Goal: Check status: Check status

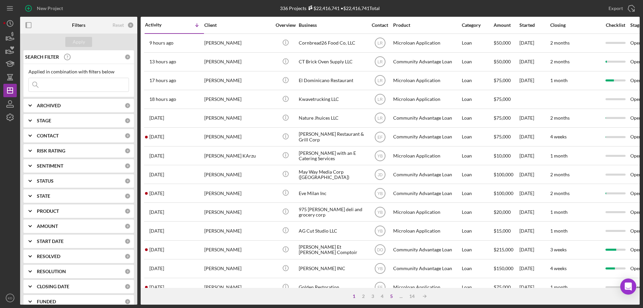
click at [392, 295] on div "5" at bounding box center [391, 296] width 9 height 5
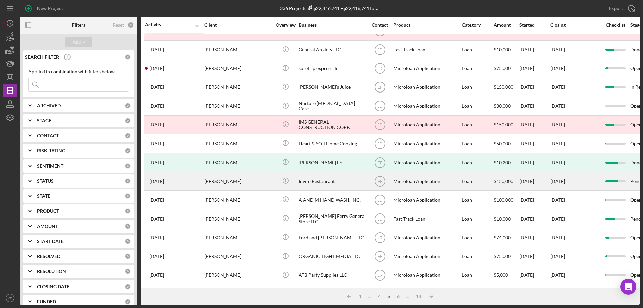
scroll to position [200, 0]
click at [316, 182] on div "Invito Restaurant" at bounding box center [332, 181] width 67 height 18
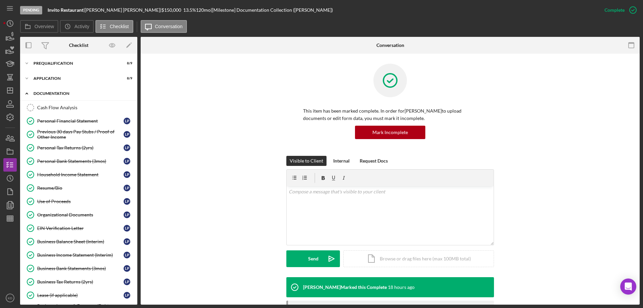
click at [25, 92] on icon "Icon/Expander" at bounding box center [26, 93] width 13 height 13
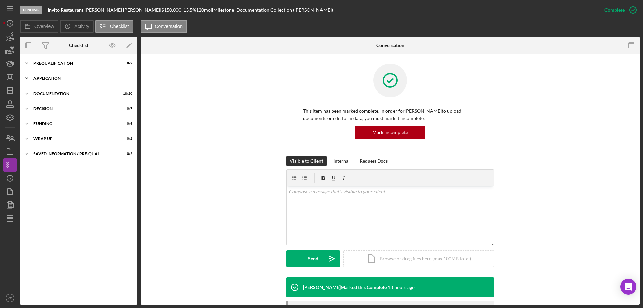
click at [27, 77] on icon "Icon/Expander" at bounding box center [26, 78] width 13 height 13
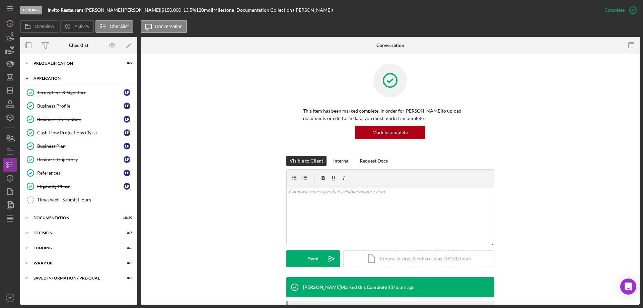
click at [27, 77] on icon "Icon/Expander" at bounding box center [26, 78] width 13 height 13
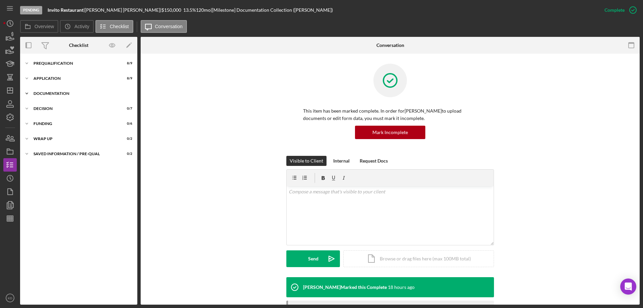
click at [27, 93] on icon "Icon/Expander" at bounding box center [26, 93] width 13 height 13
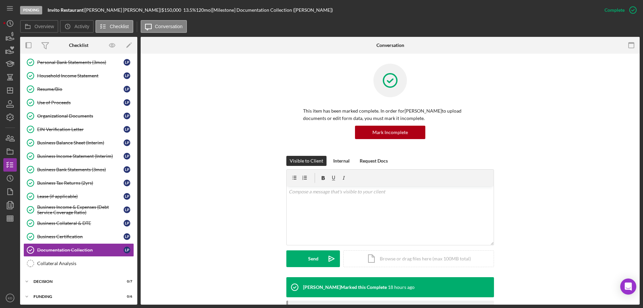
scroll to position [131, 0]
